Goal: Navigation & Orientation: Find specific page/section

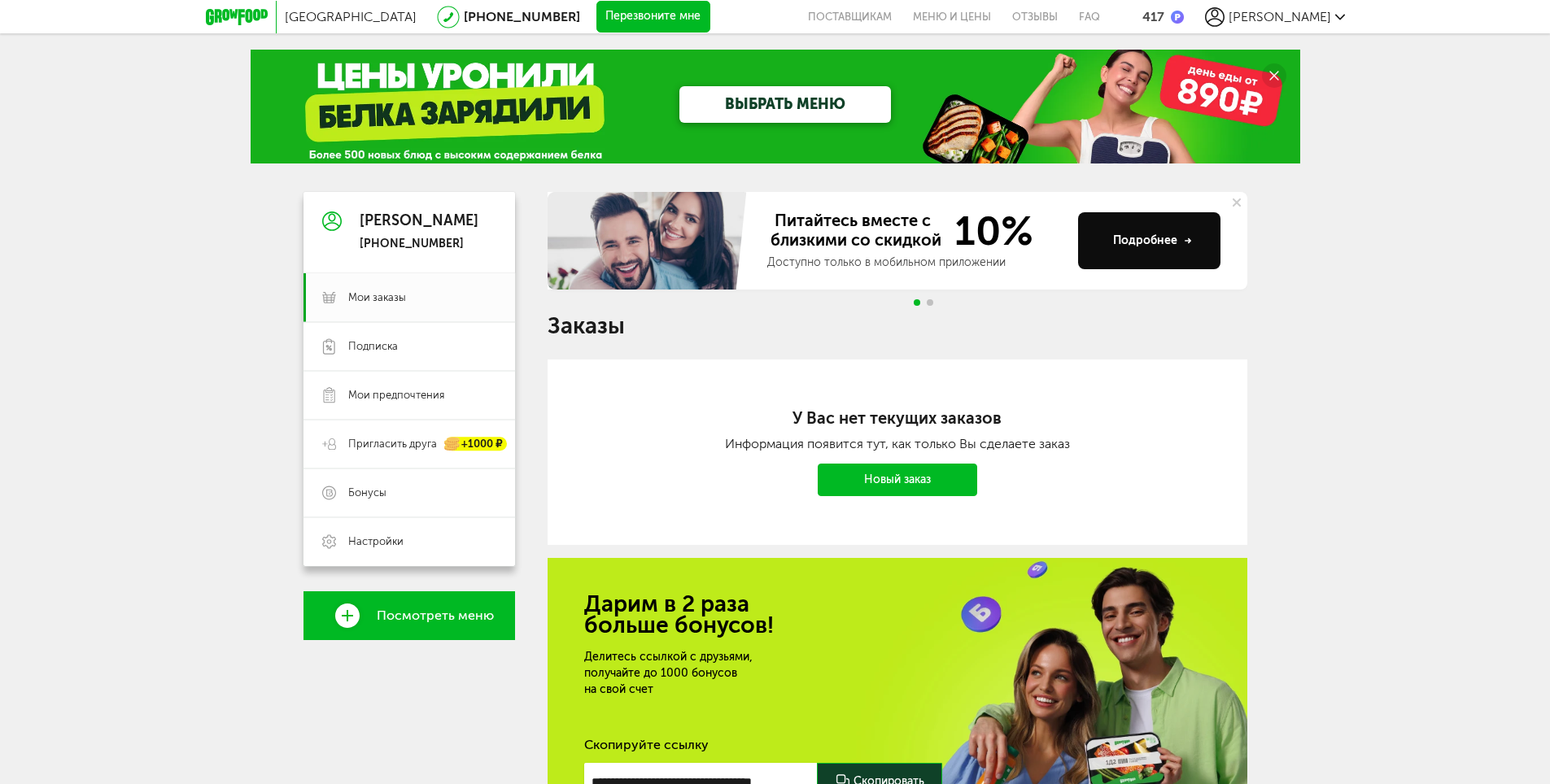
click at [482, 624] on link "Посмотреть меню" at bounding box center [408, 616] width 211 height 49
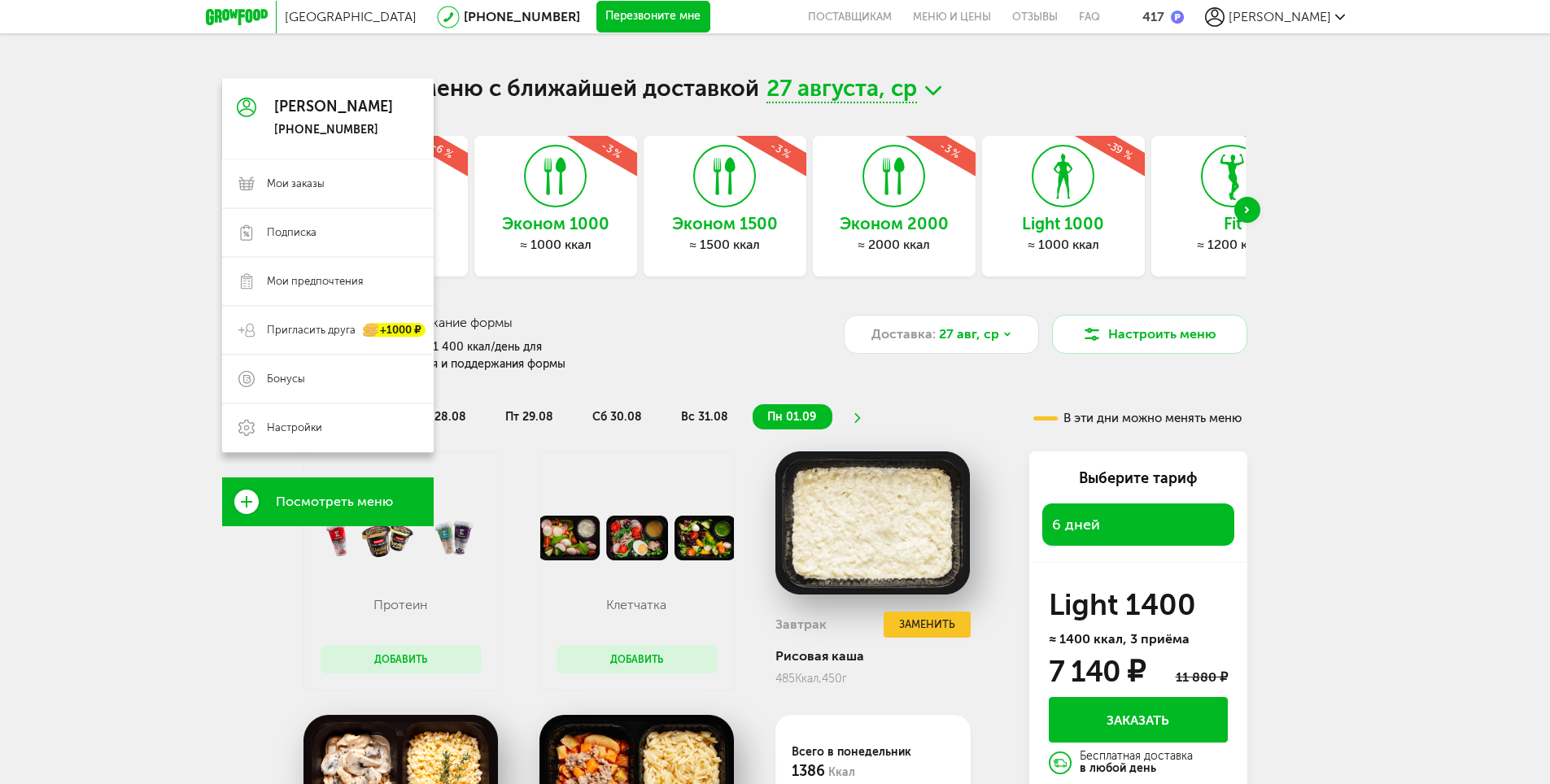
click at [244, 109] on use at bounding box center [246, 107] width 19 height 19
click at [322, 245] on link "Подписка" at bounding box center [328, 233] width 211 height 49
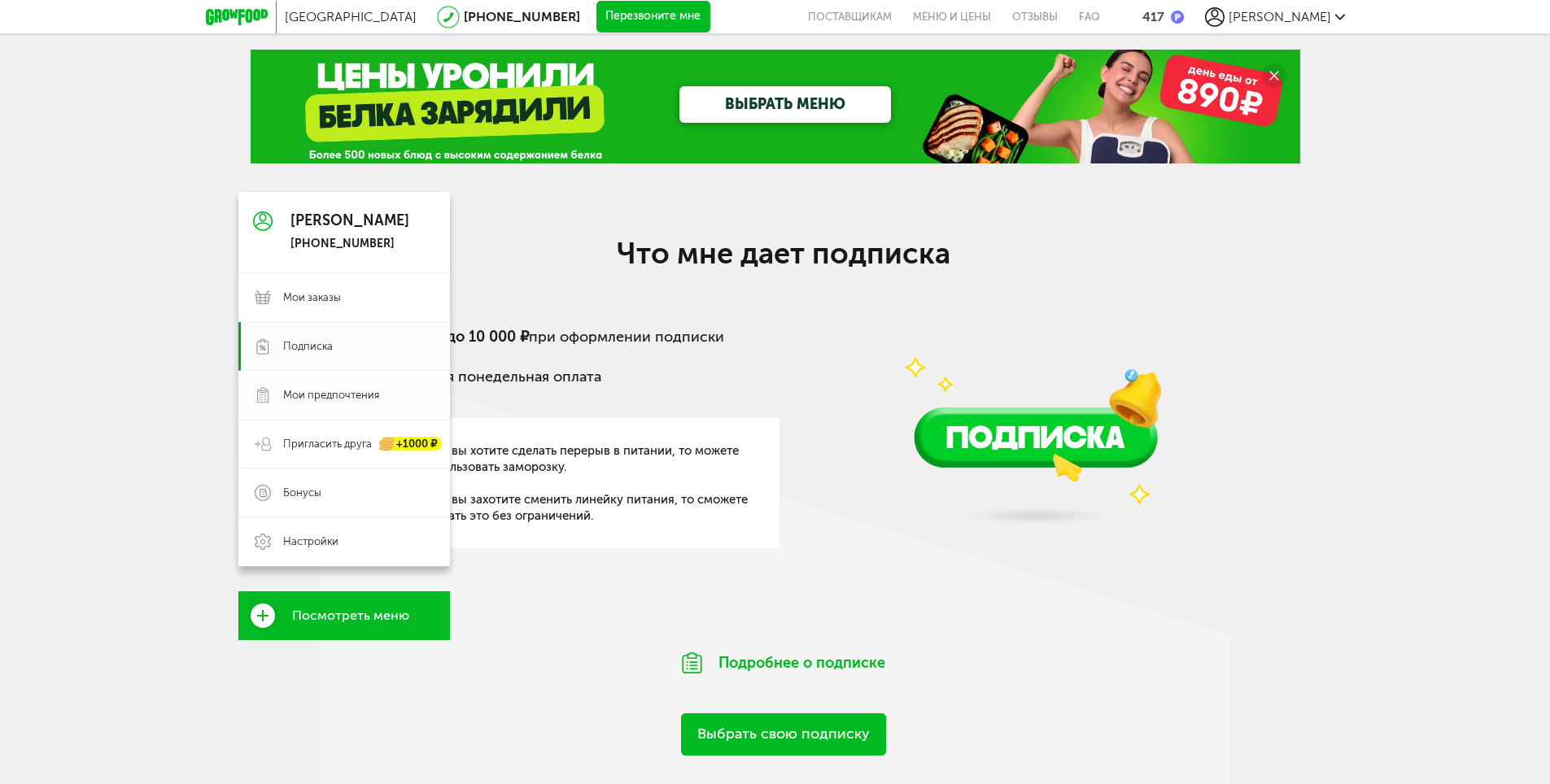
click at [305, 399] on span "Мои предпочтения" at bounding box center [331, 395] width 96 height 15
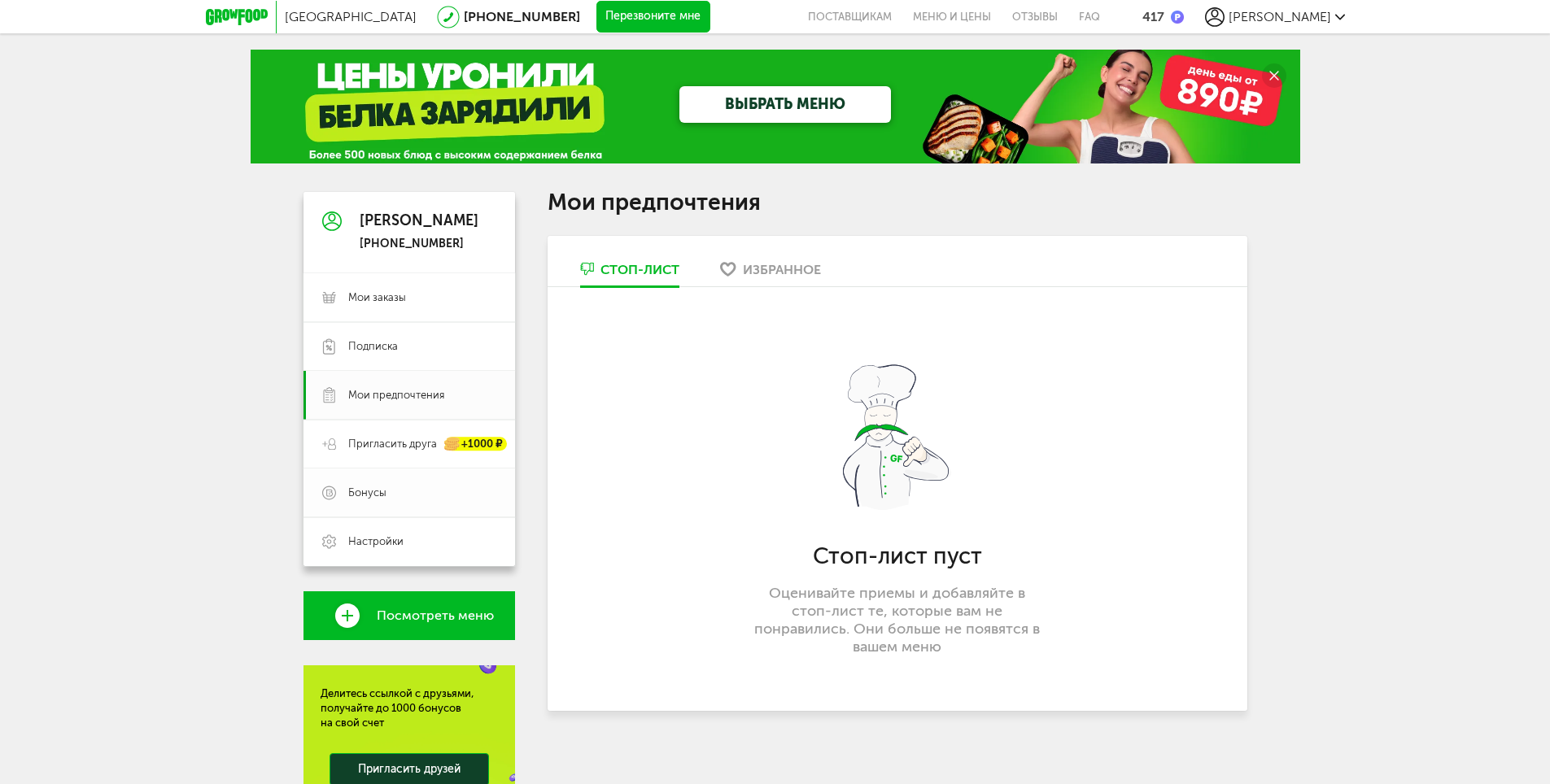
click at [366, 498] on span "Бонусы" at bounding box center [367, 492] width 39 height 15
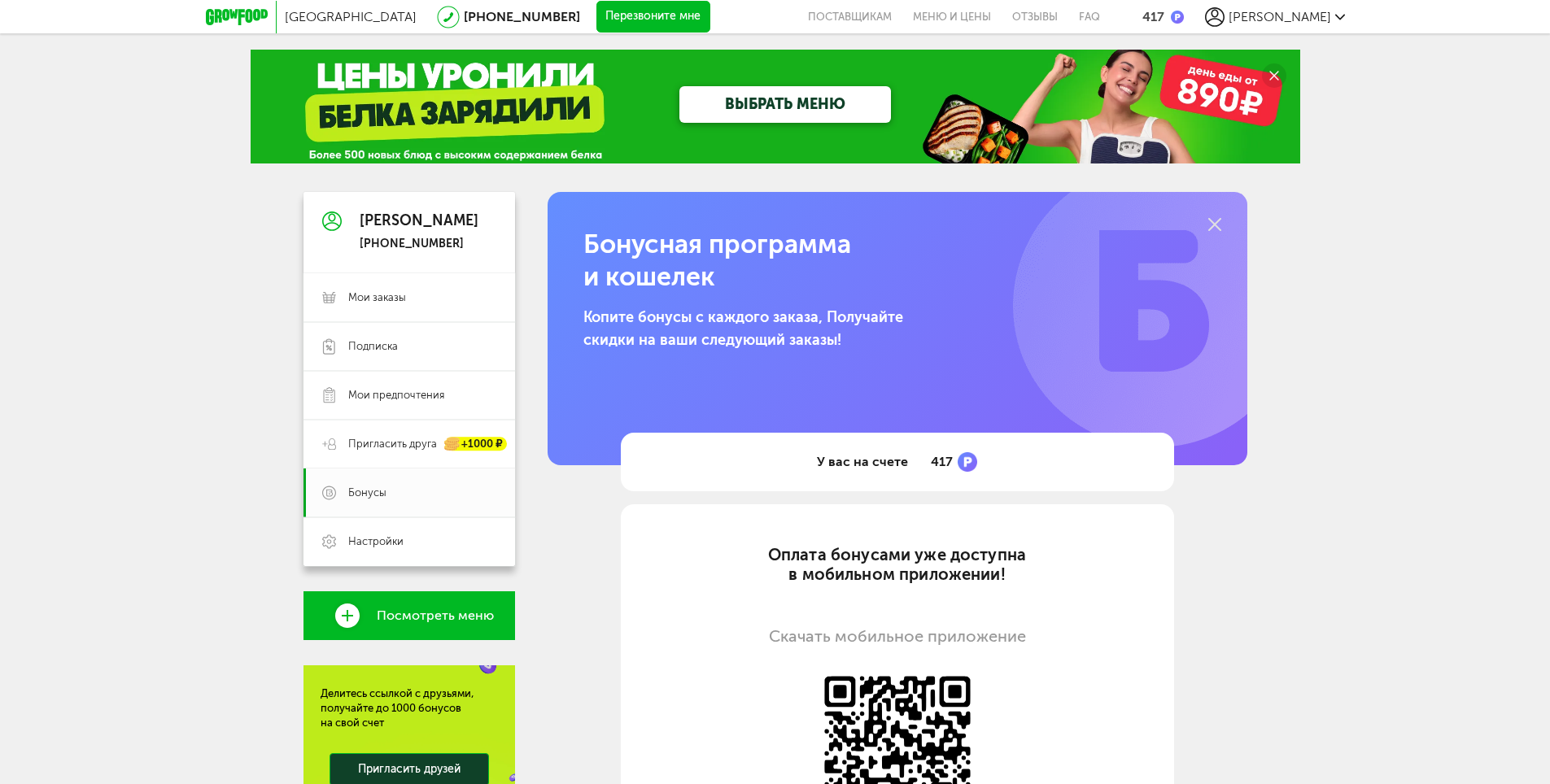
click at [1164, 18] on div "417" at bounding box center [1153, 17] width 22 height 16
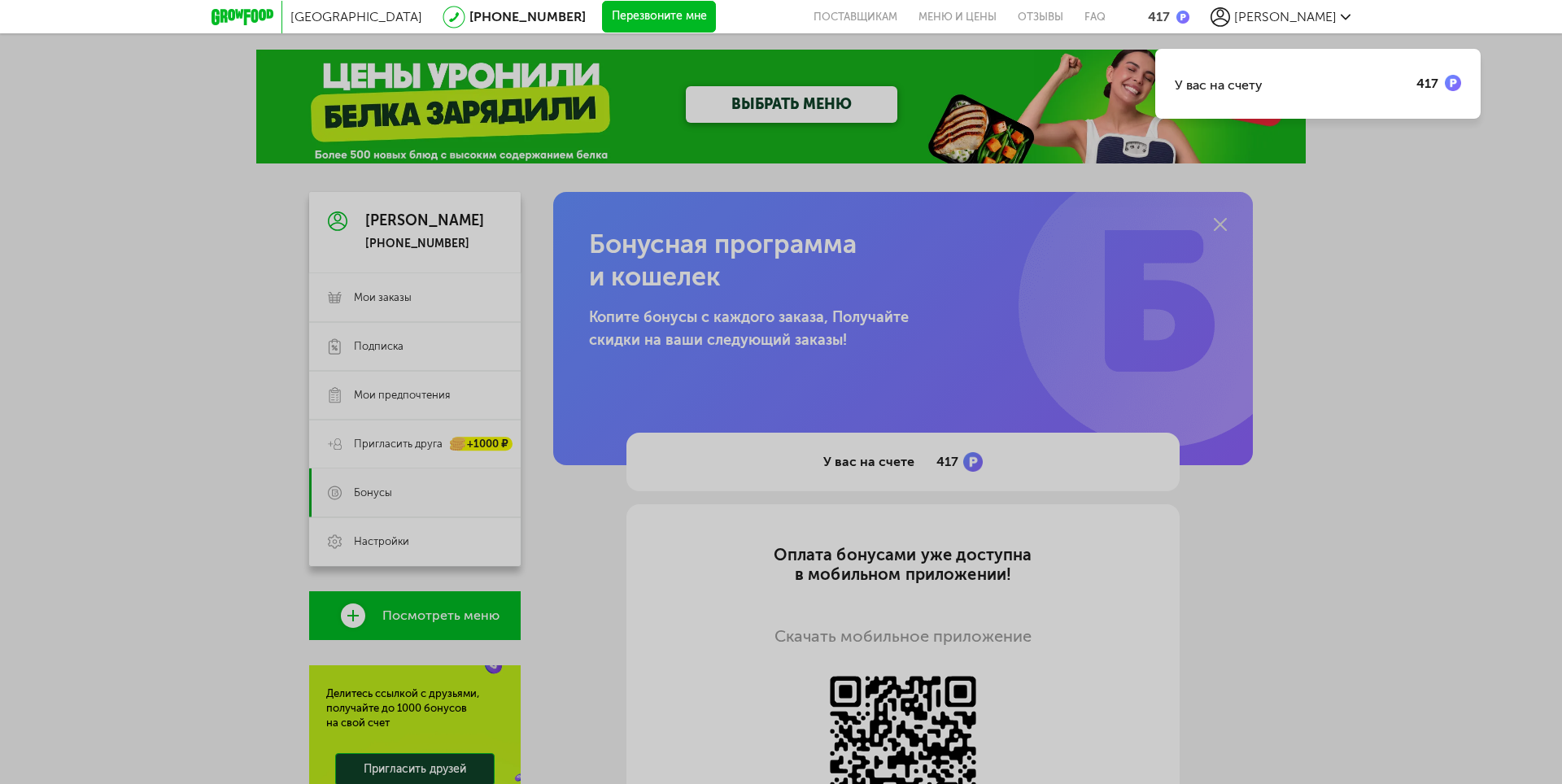
click at [1389, 223] on div "У вас на счету 417" at bounding box center [781, 392] width 1562 height 784
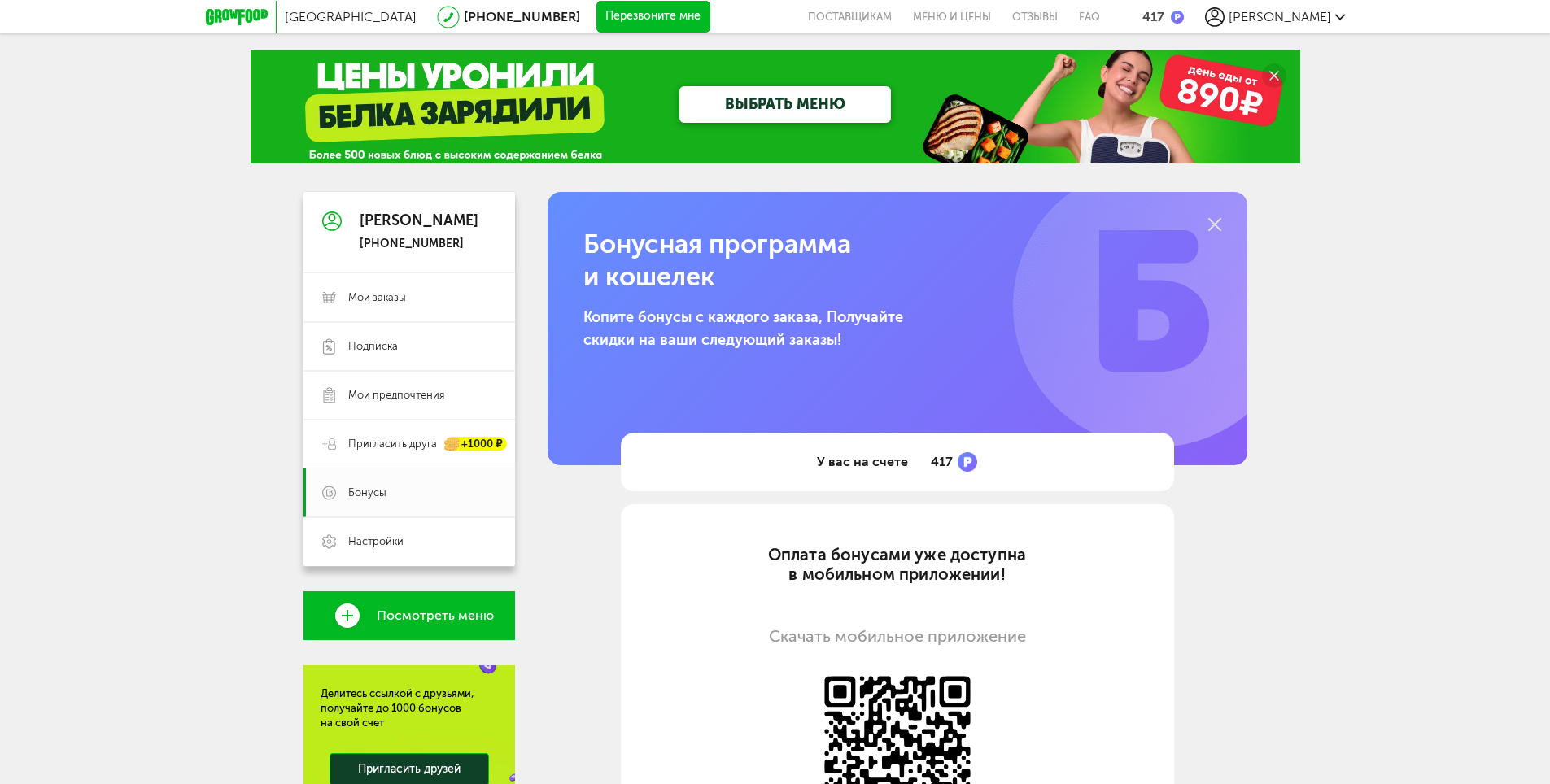
click at [1304, 18] on span "[PERSON_NAME]" at bounding box center [1279, 17] width 103 height 16
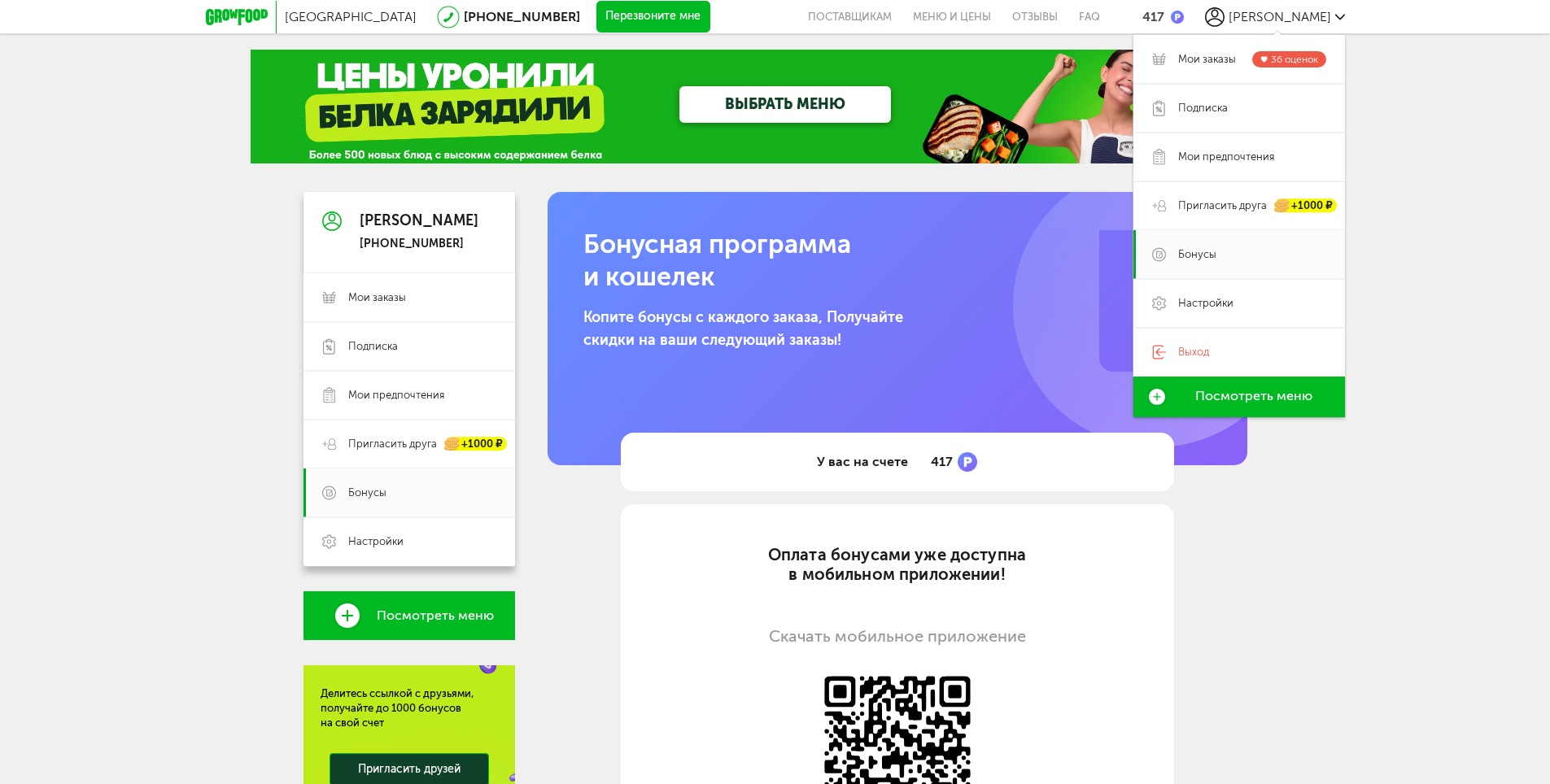
click at [1221, 399] on span "Посмотреть меню" at bounding box center [1254, 396] width 117 height 15
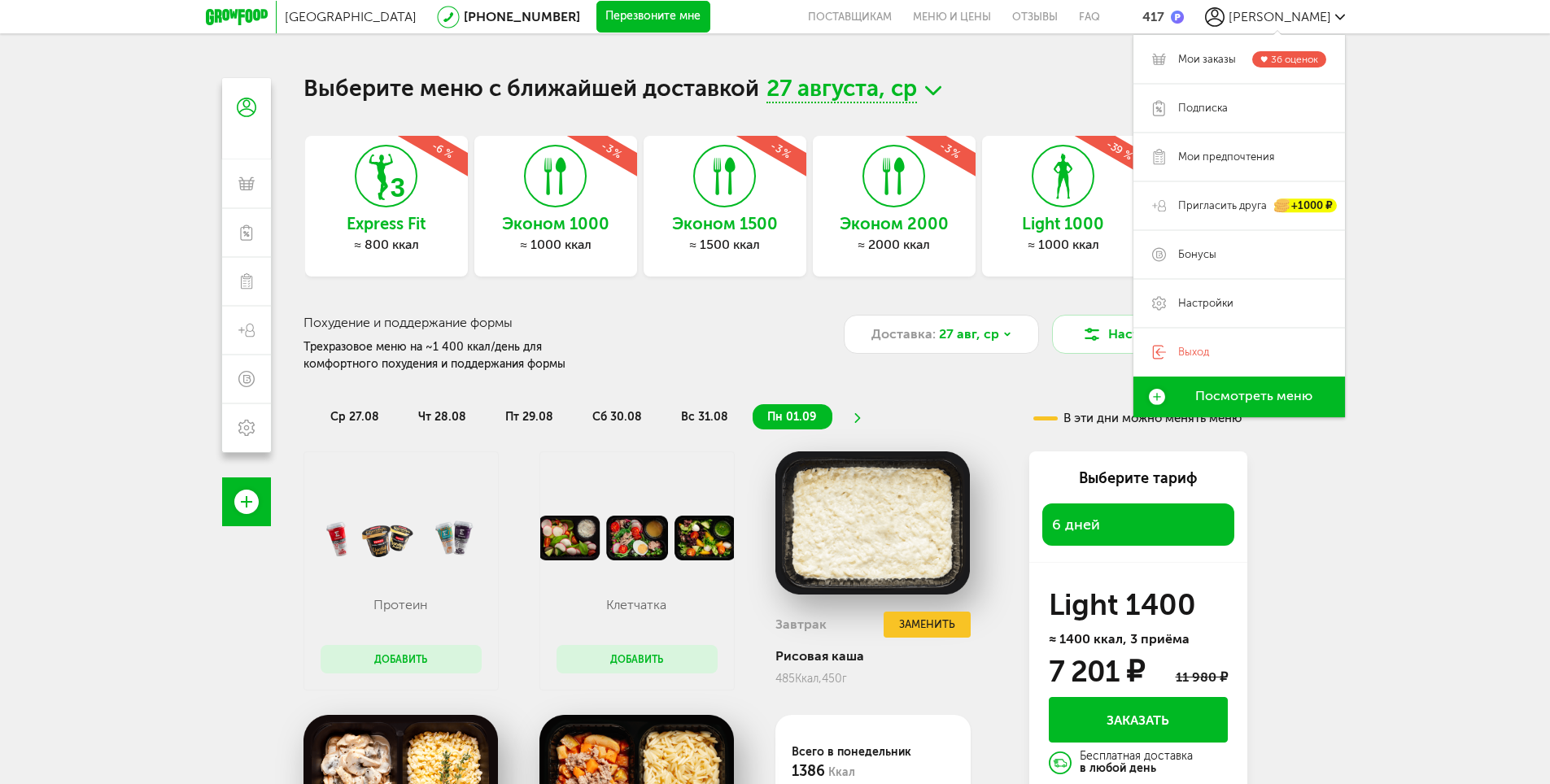
click at [351, 416] on span "ср 27.08" at bounding box center [355, 417] width 49 height 14
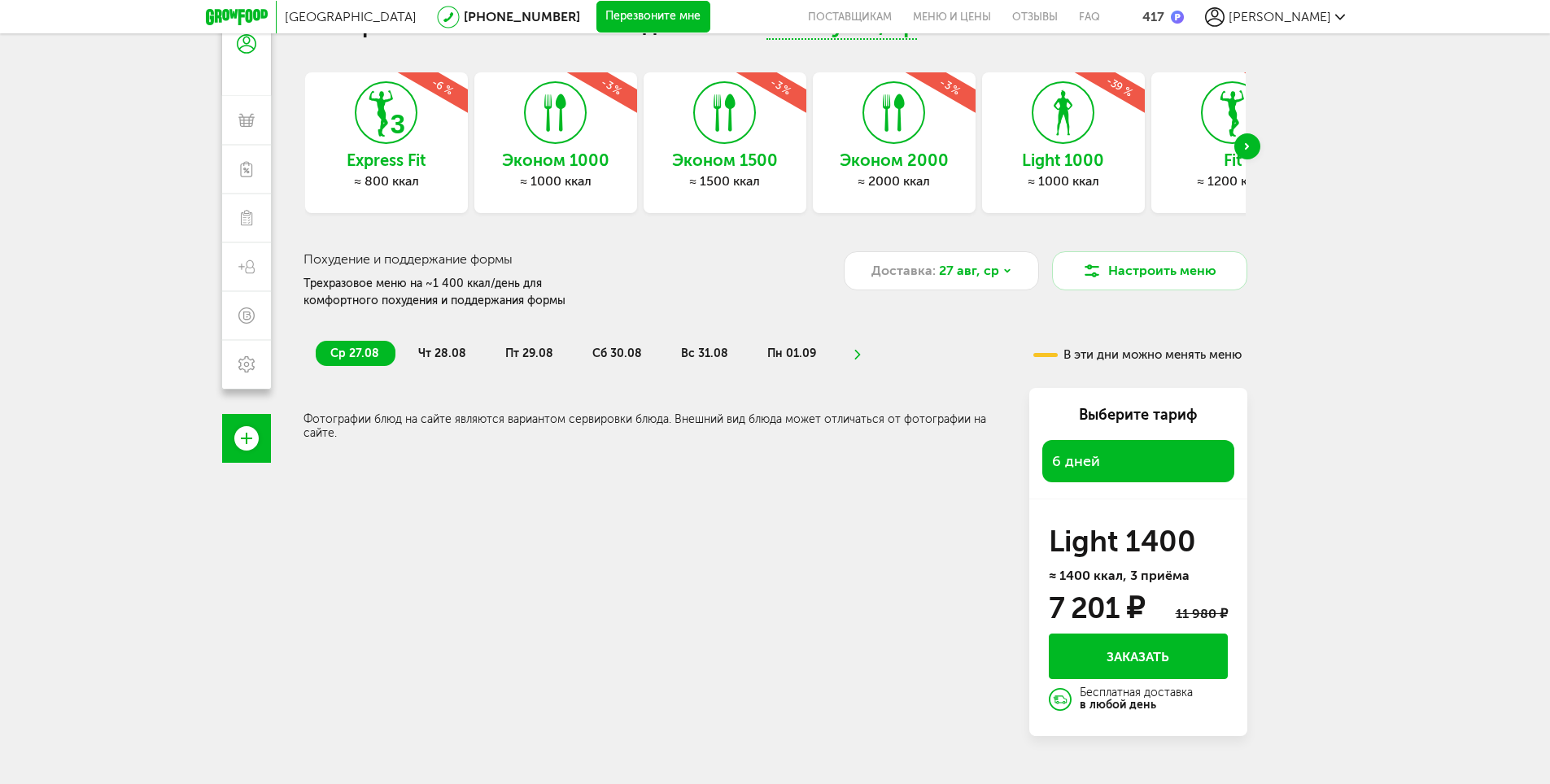
scroll to position [143, 0]
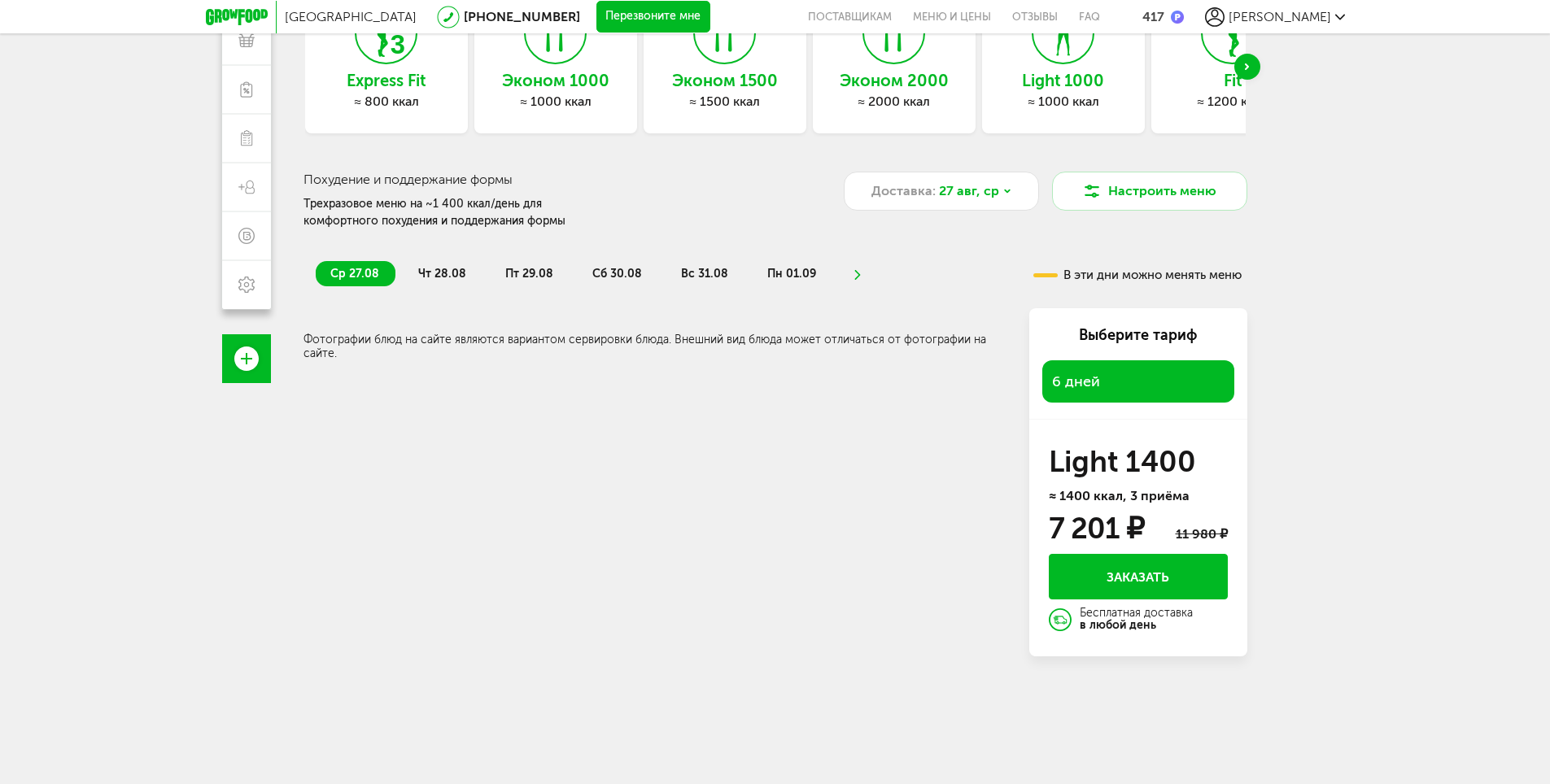
click at [478, 433] on div "Всего в [DATE] 0 Ккал 0 Белки 0 Жиры 0 Углеводы Фотографии блюд на сайте являют…" at bounding box center [775, 482] width 944 height 348
click at [439, 270] on span "чт 28.08" at bounding box center [442, 274] width 48 height 14
click at [359, 275] on span "ср 27.08" at bounding box center [355, 274] width 49 height 14
